Goal: Find contact information: Obtain details needed to contact an individual or organization

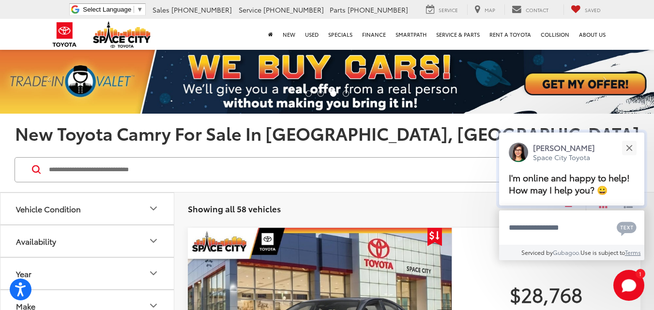
scroll to position [242, 0]
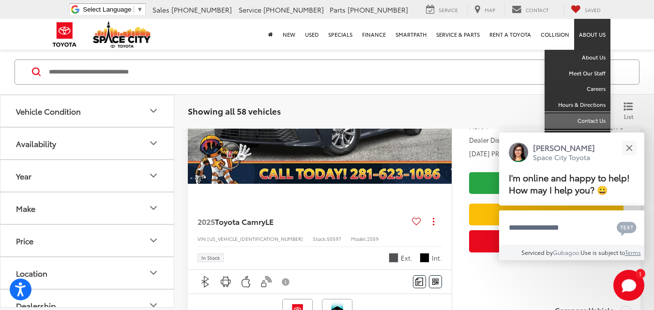
click at [586, 123] on link "Contact Us" at bounding box center [577, 121] width 66 height 16
